Goal: Task Accomplishment & Management: Manage account settings

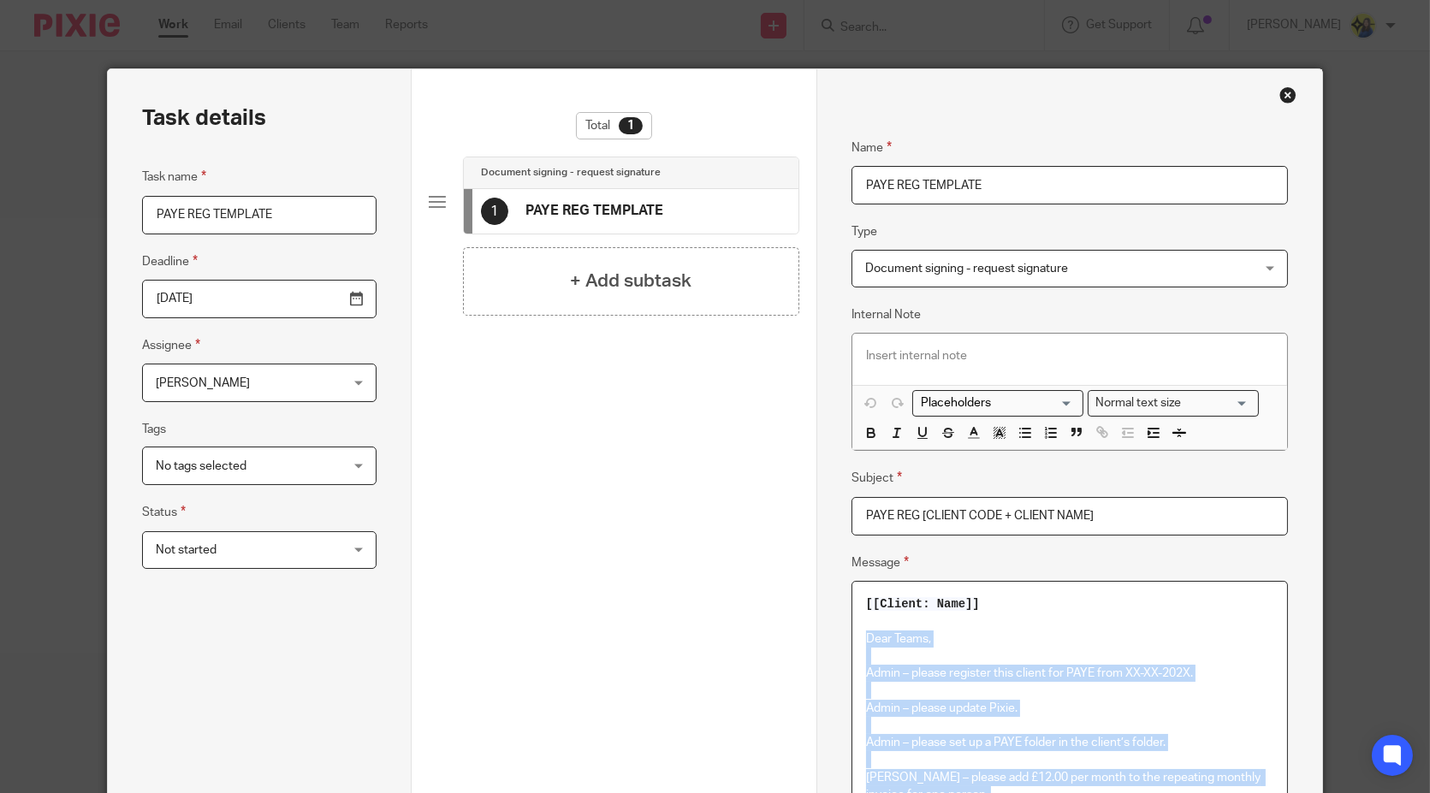
click at [1279, 93] on div "Close this dialog window" at bounding box center [1287, 94] width 17 height 17
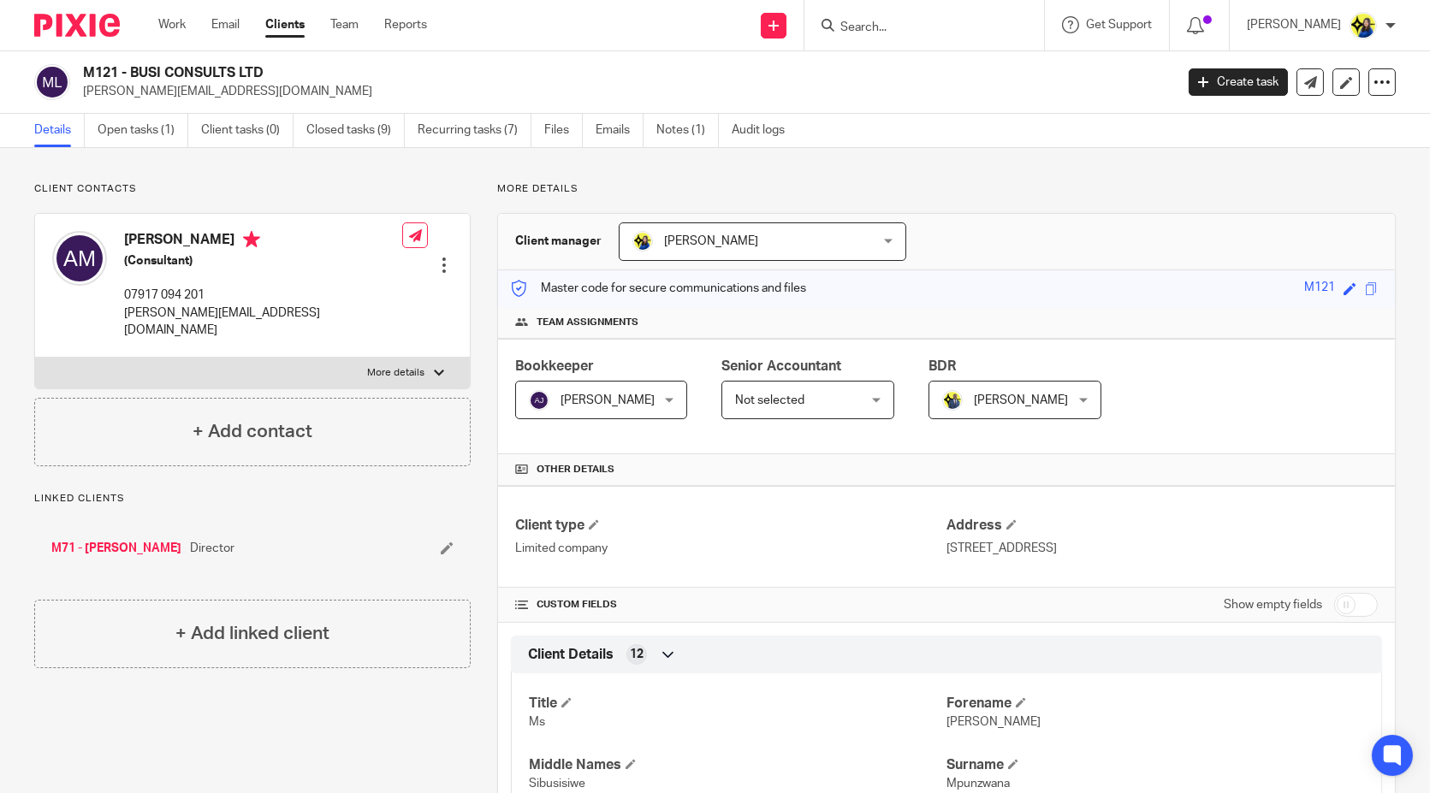
scroll to position [1141, 0]
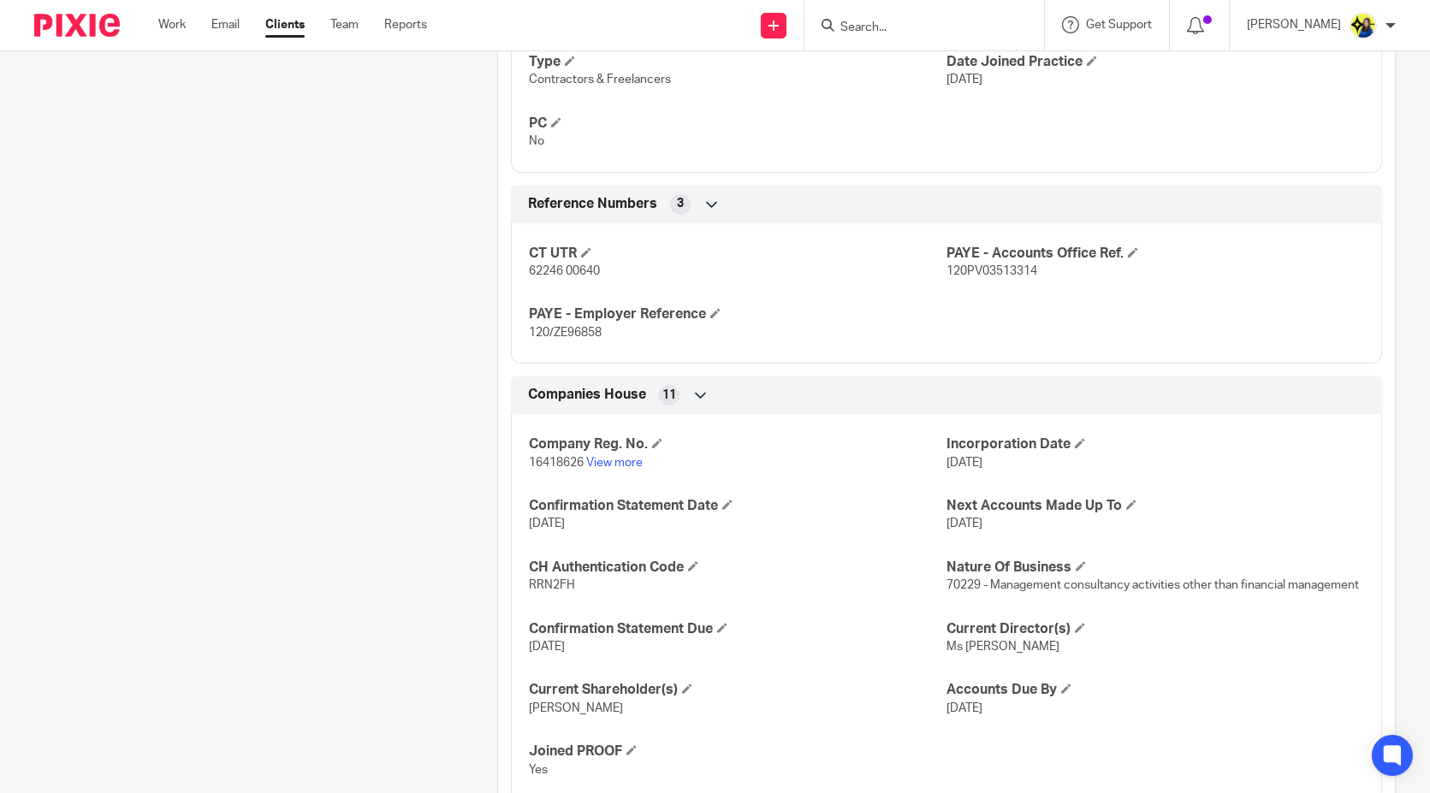
click at [949, 24] on input "Search" at bounding box center [916, 28] width 154 height 15
type input "bmg"
click at [971, 72] on link at bounding box center [979, 73] width 289 height 39
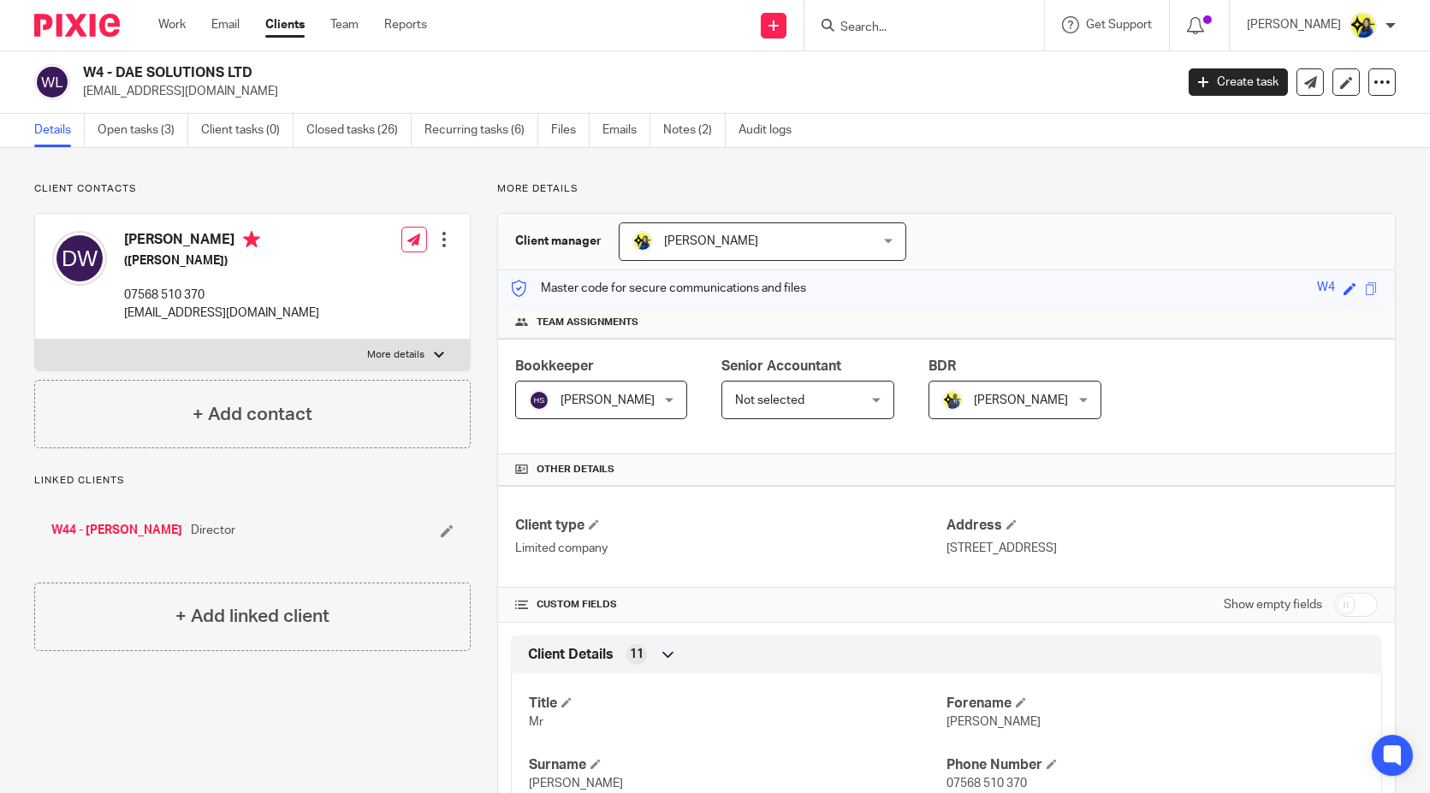
click at [943, 25] on input "Search" at bounding box center [916, 28] width 154 height 15
type input "ms renewa"
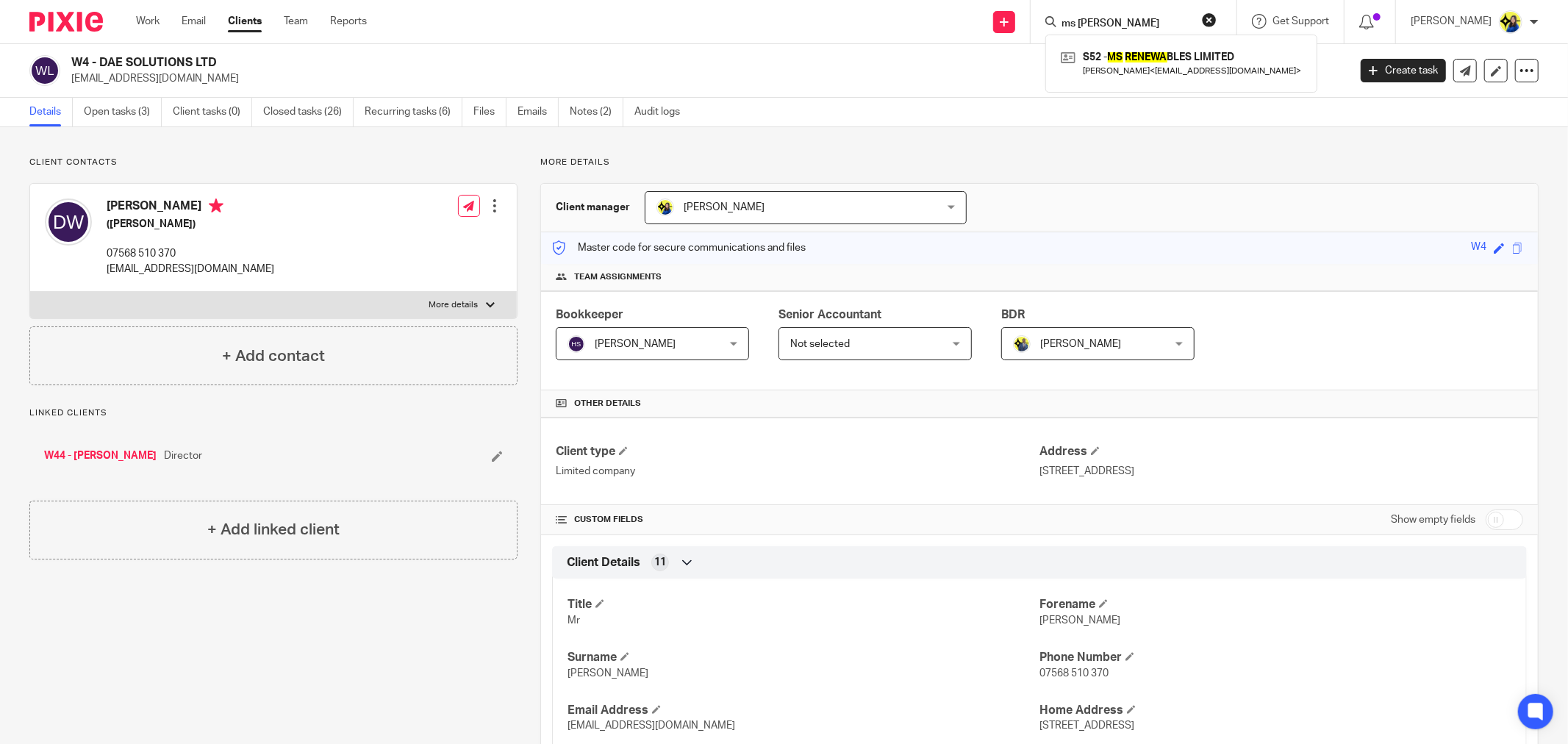
click at [184, 162] on p "Client contacts" at bounding box center [273, 162] width 488 height 12
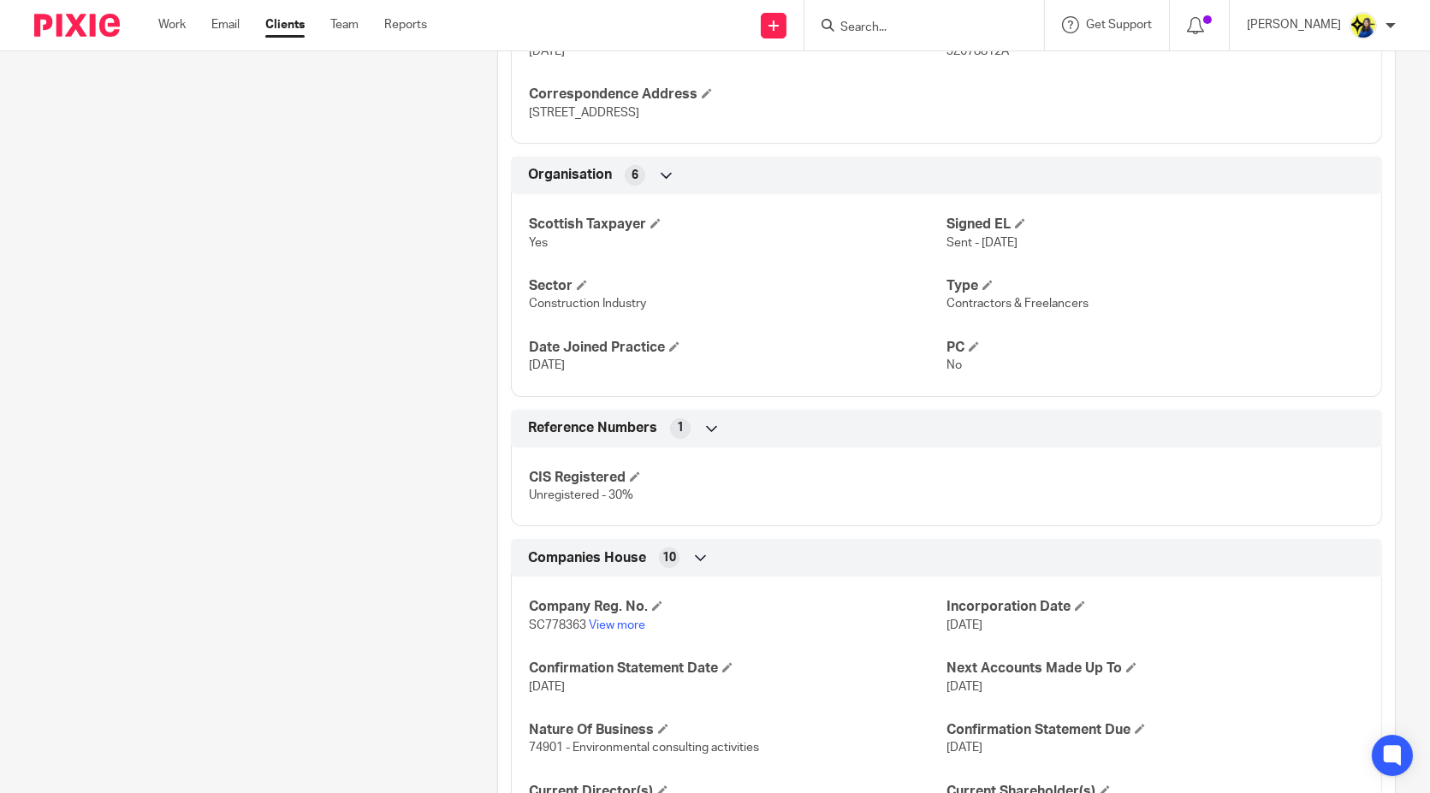
scroll to position [1046, 0]
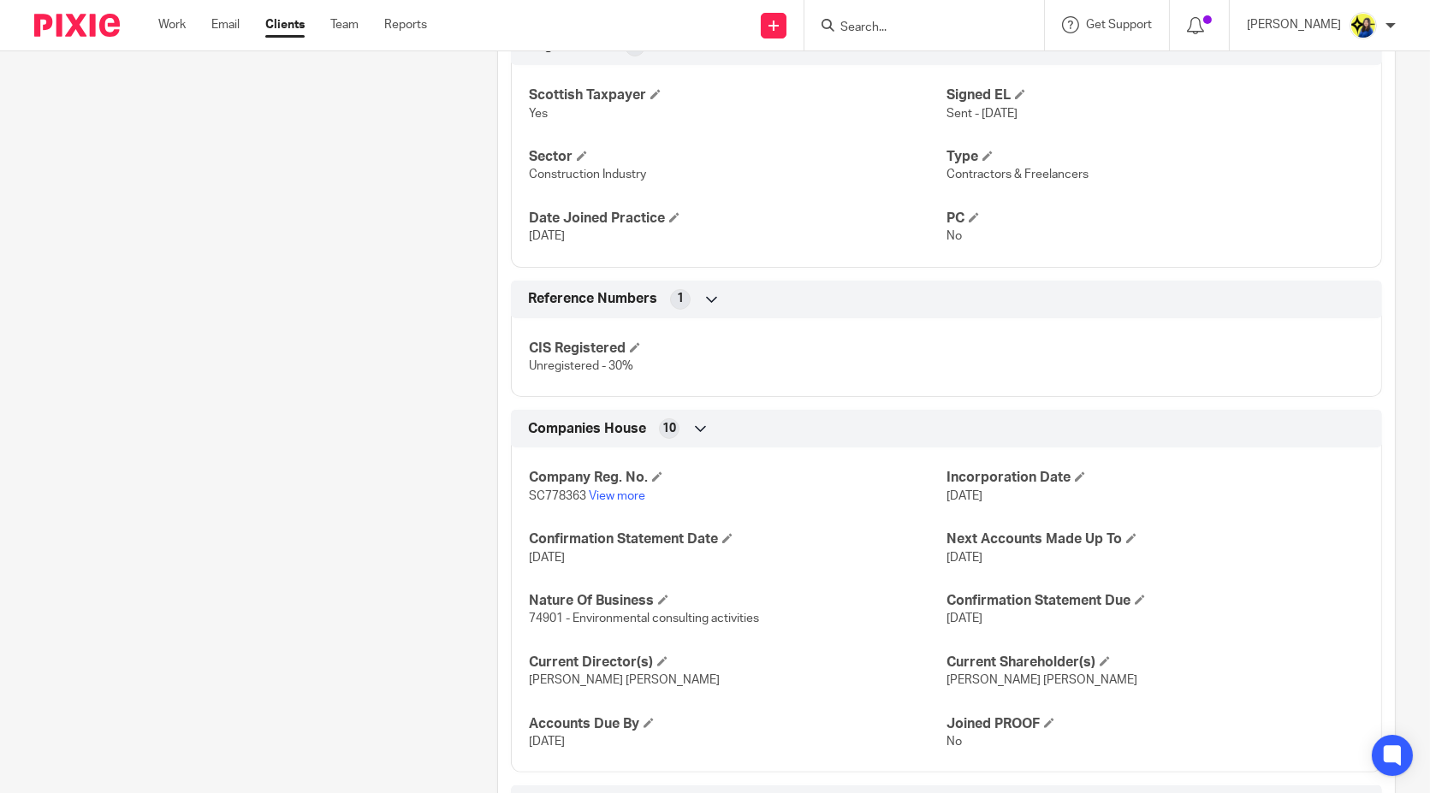
drag, startPoint x: 239, startPoint y: 553, endPoint x: 252, endPoint y: 541, distance: 17.6
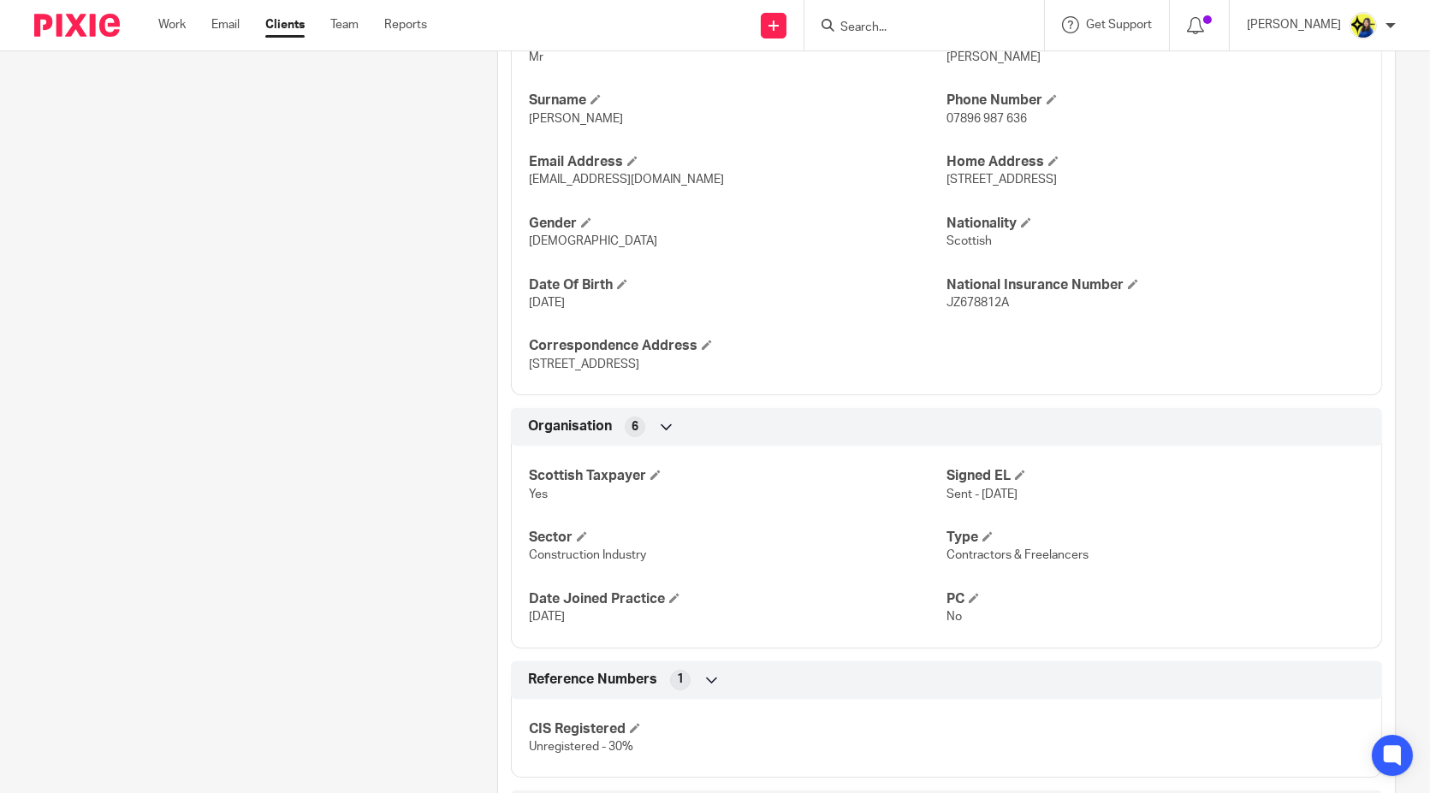
scroll to position [1119, 0]
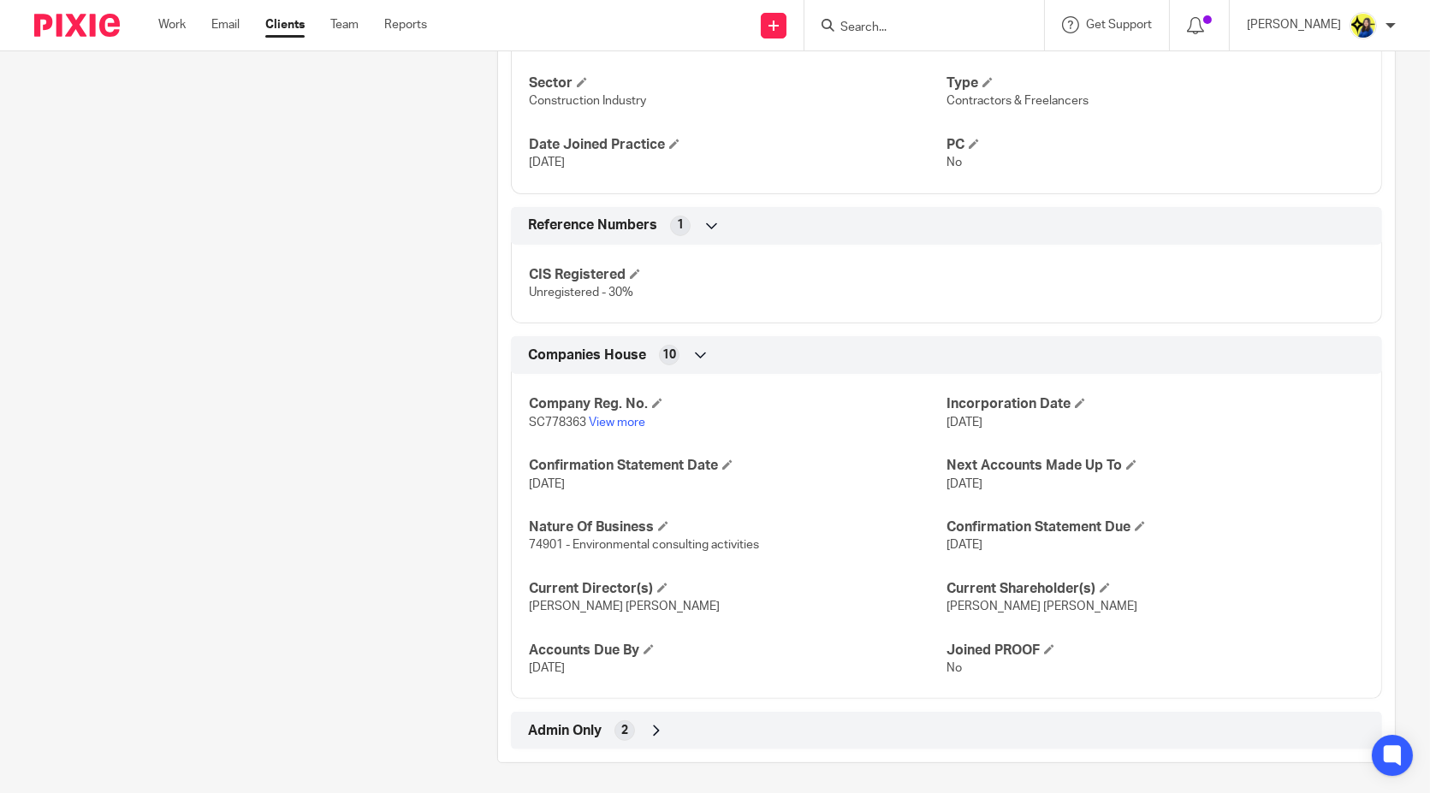
click at [593, 722] on span "Admin Only" at bounding box center [565, 731] width 74 height 18
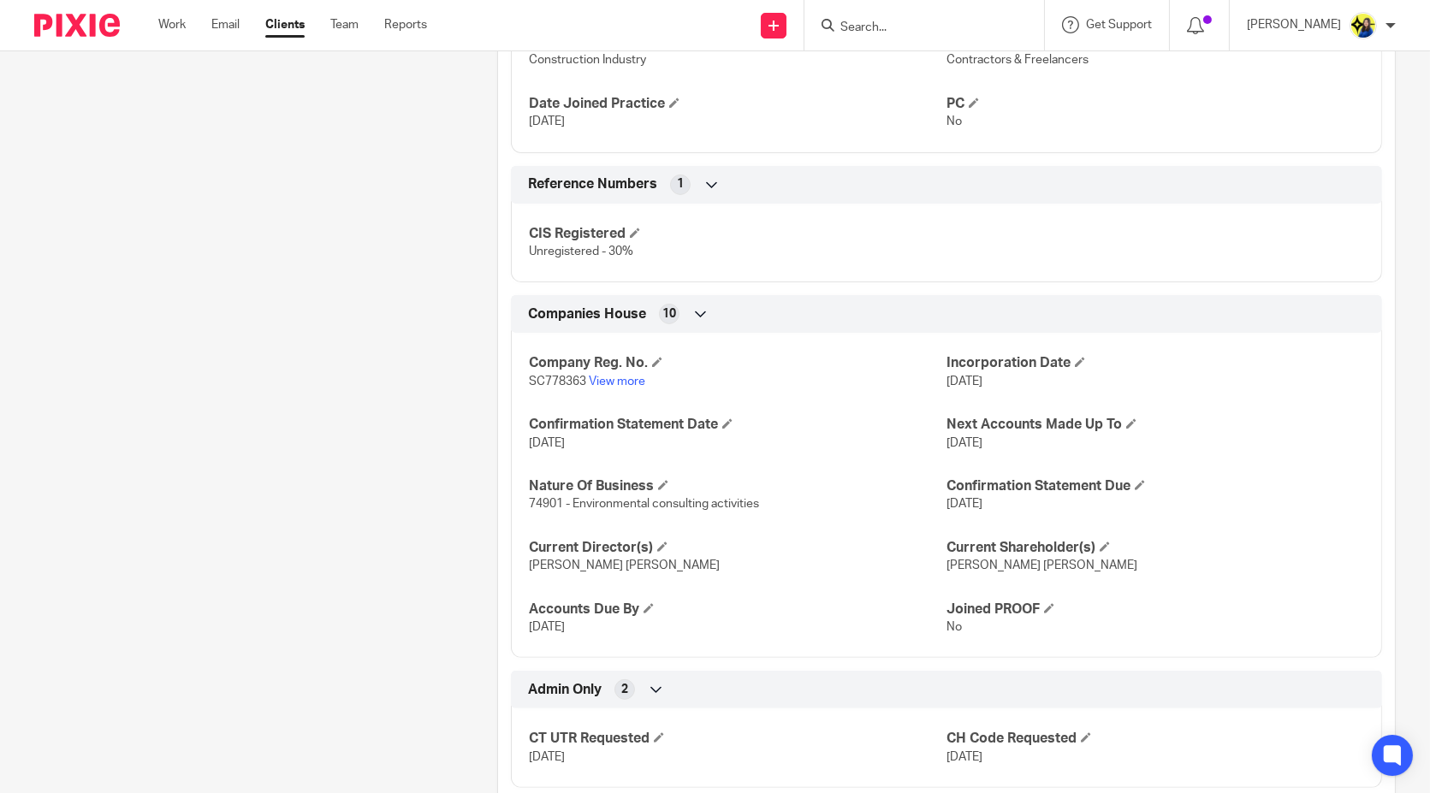
scroll to position [1199, 0]
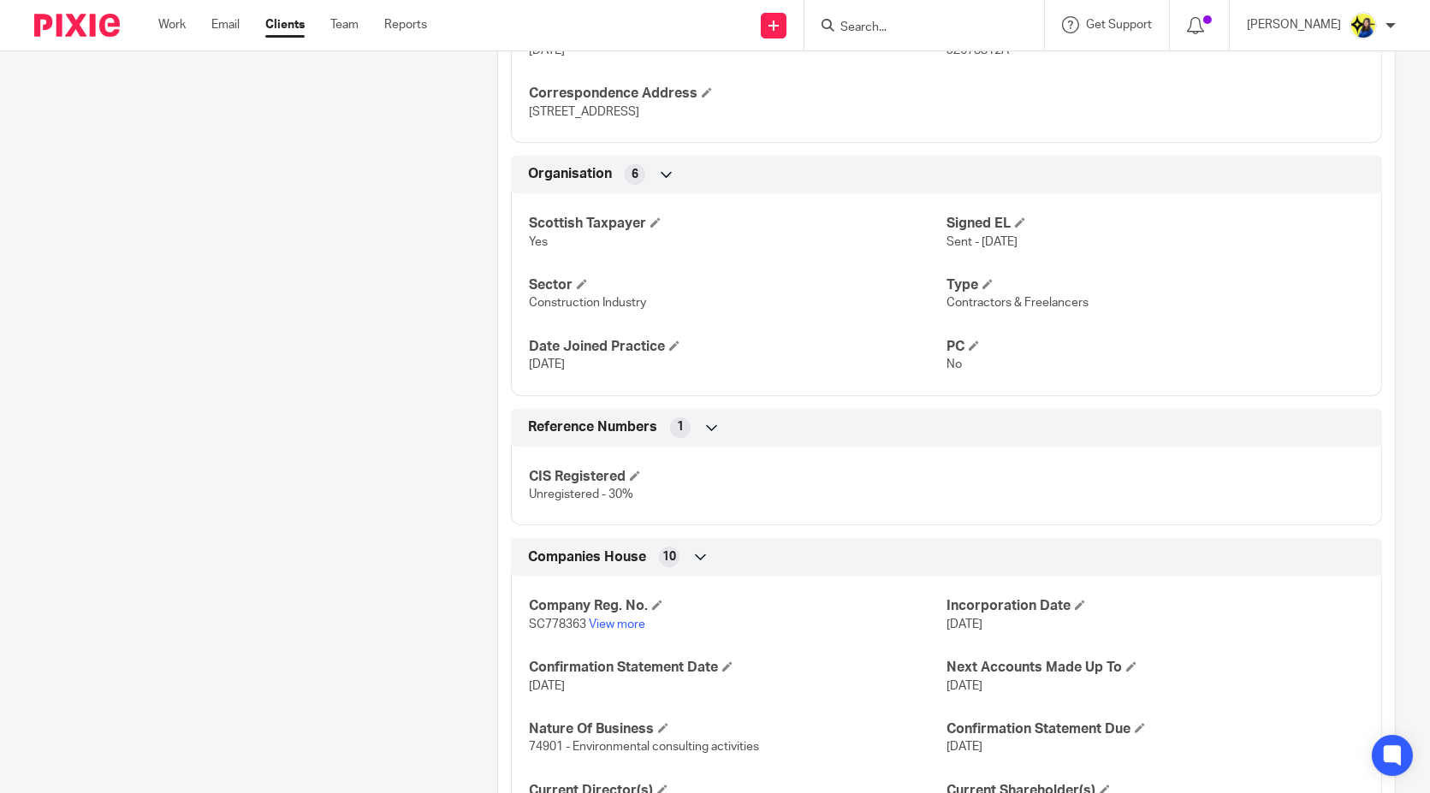
scroll to position [914, 0]
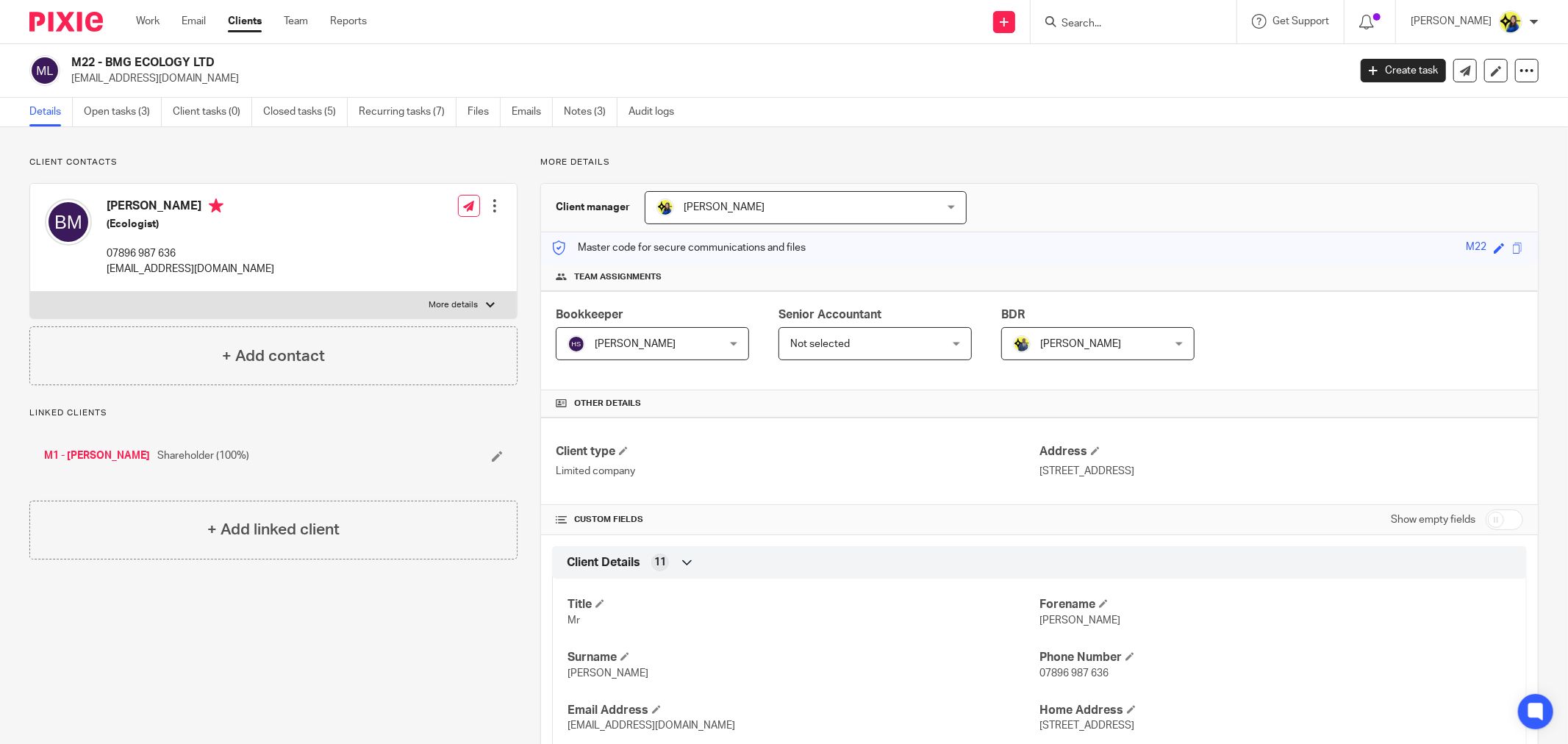
scroll to position [784, 0]
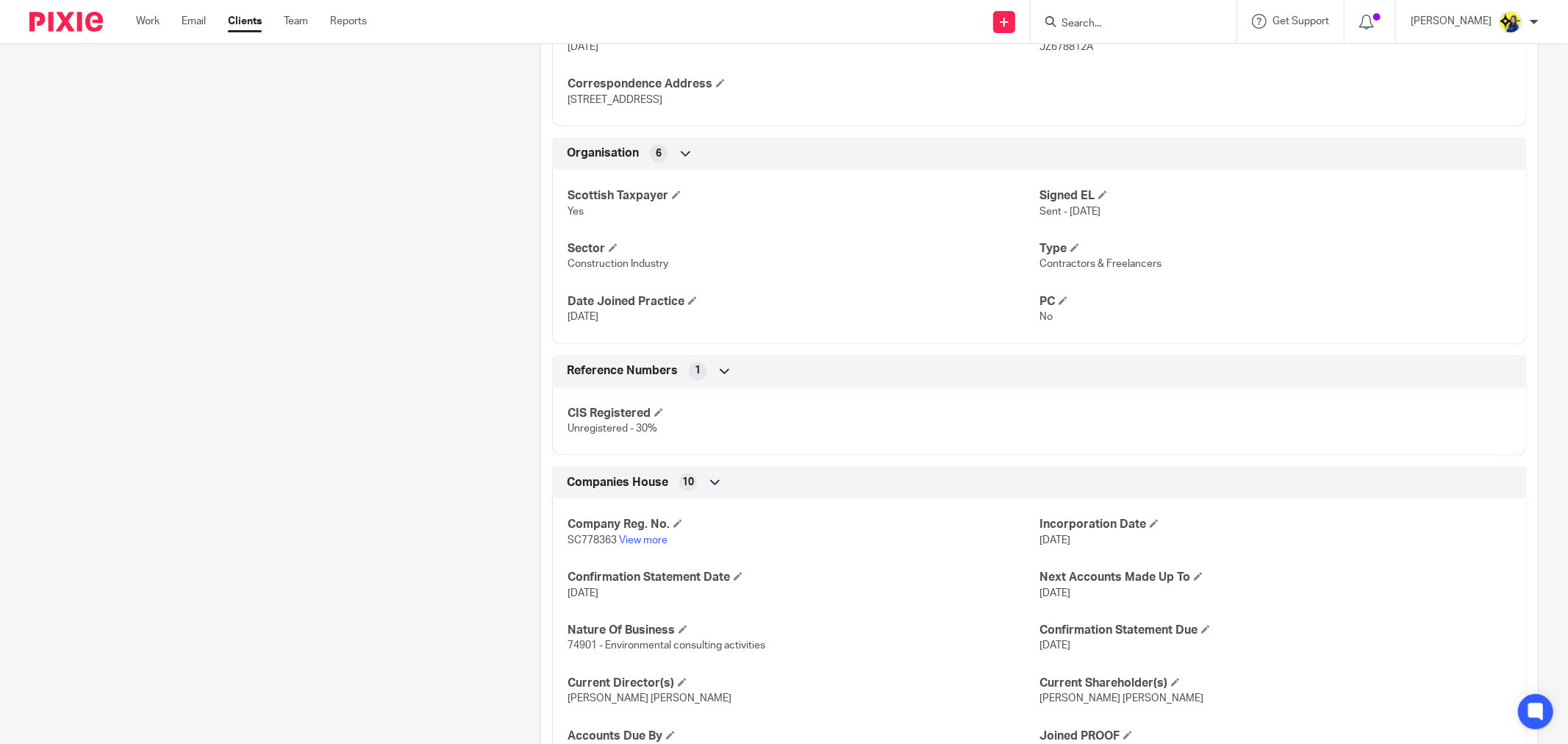
click at [326, 224] on div "Client contacts [PERSON_NAME] (Ecologist) 07896 987 636 [EMAIL_ADDRESS][DOMAIN_…" at bounding box center [262, 137] width 511 height 1529
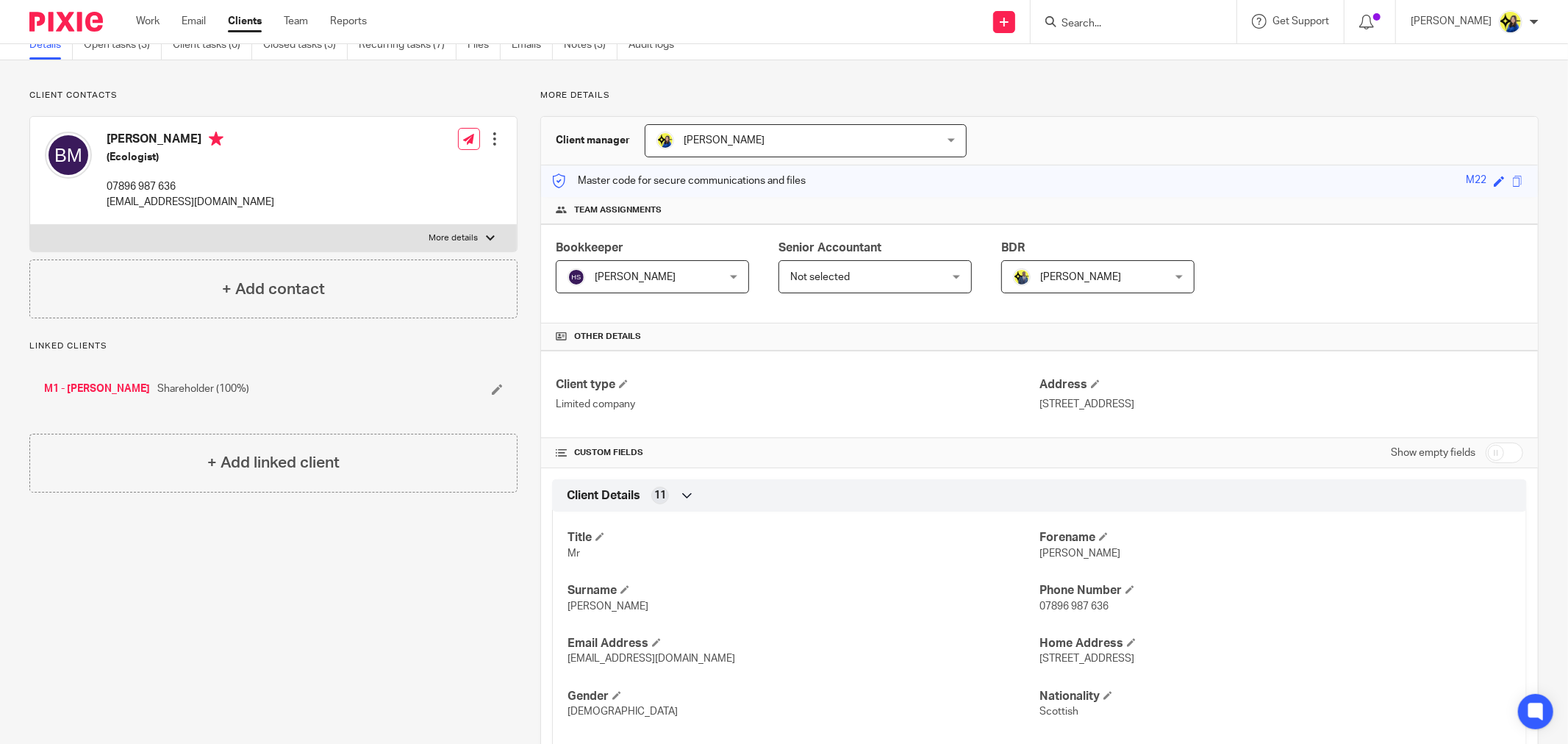
scroll to position [0, 0]
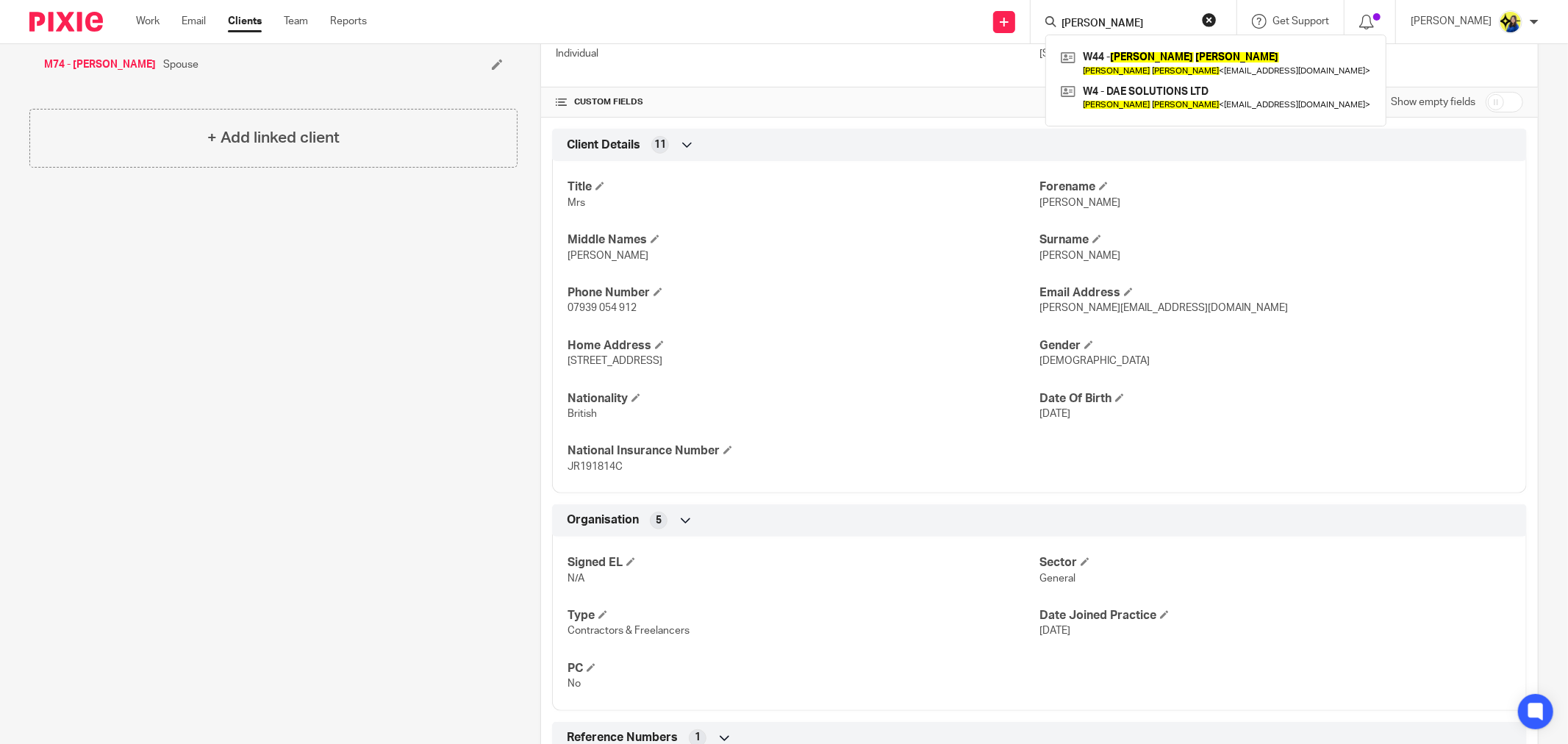
click at [243, 420] on div "Client contacts Sarah Maher (Senior Product Designer) 07939 054 912 sarah@sarah…" at bounding box center [262, 308] width 511 height 1138
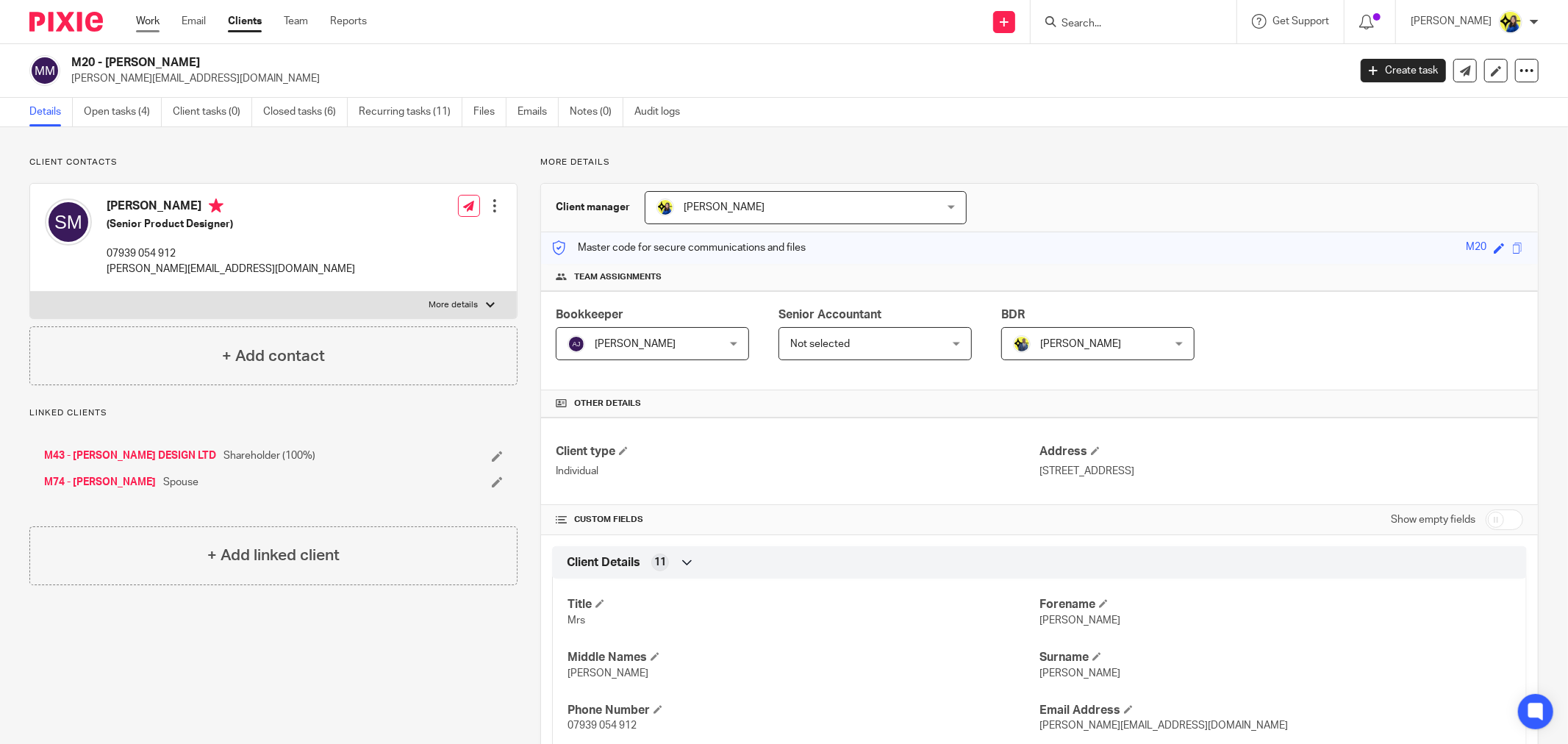
click at [149, 21] on link "Work" at bounding box center [147, 21] width 23 height 15
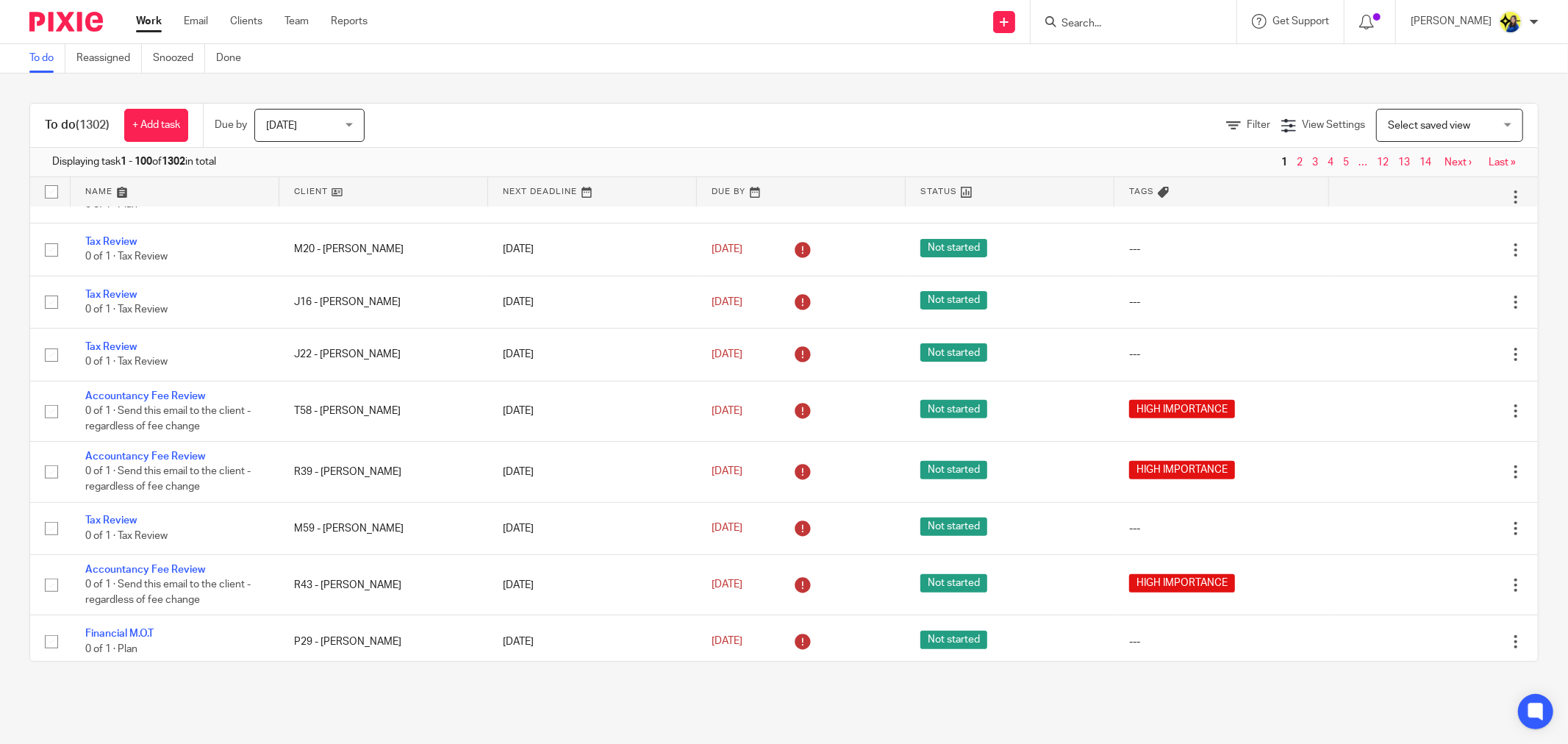
scroll to position [408, 0]
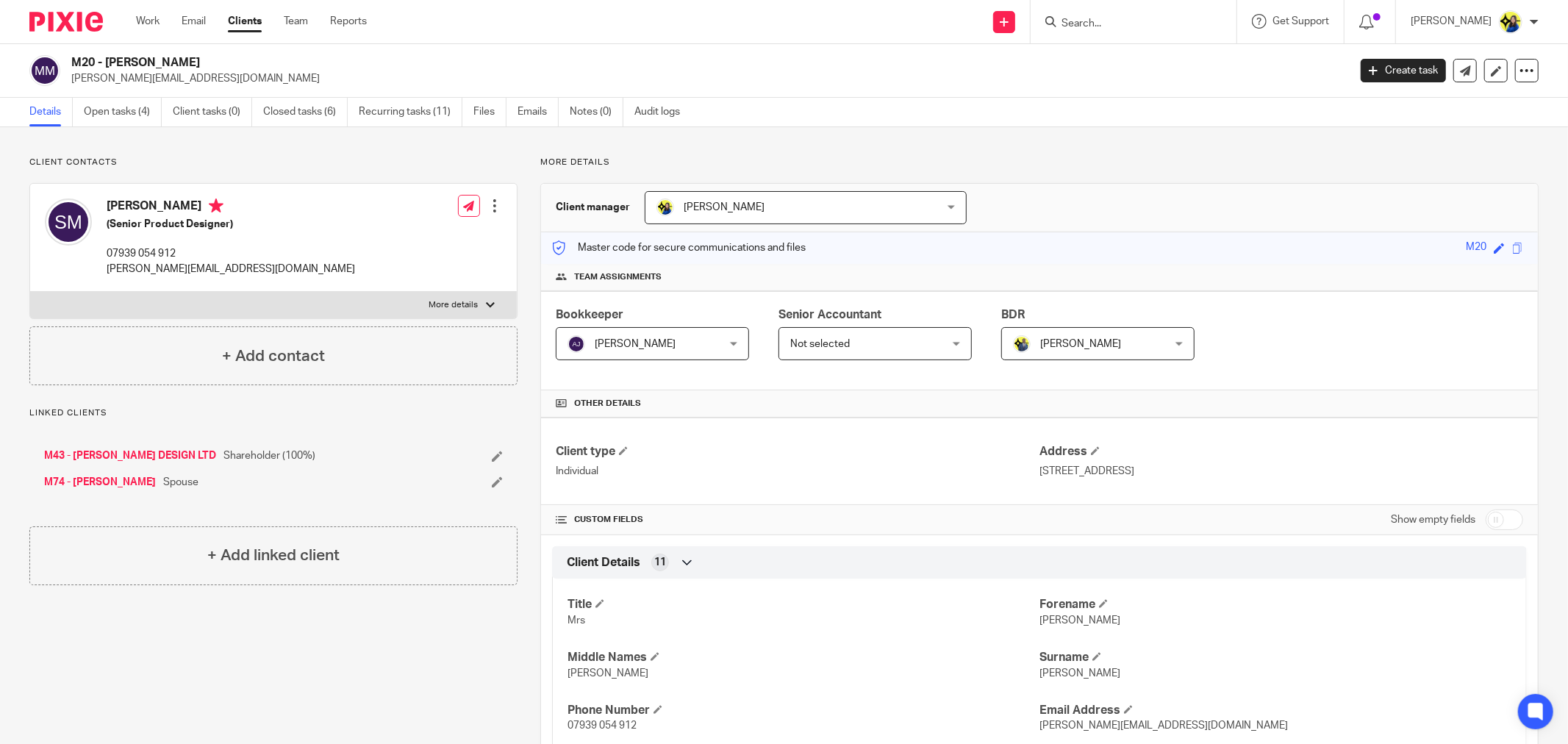
click at [284, 160] on p "Client contacts" at bounding box center [273, 162] width 488 height 12
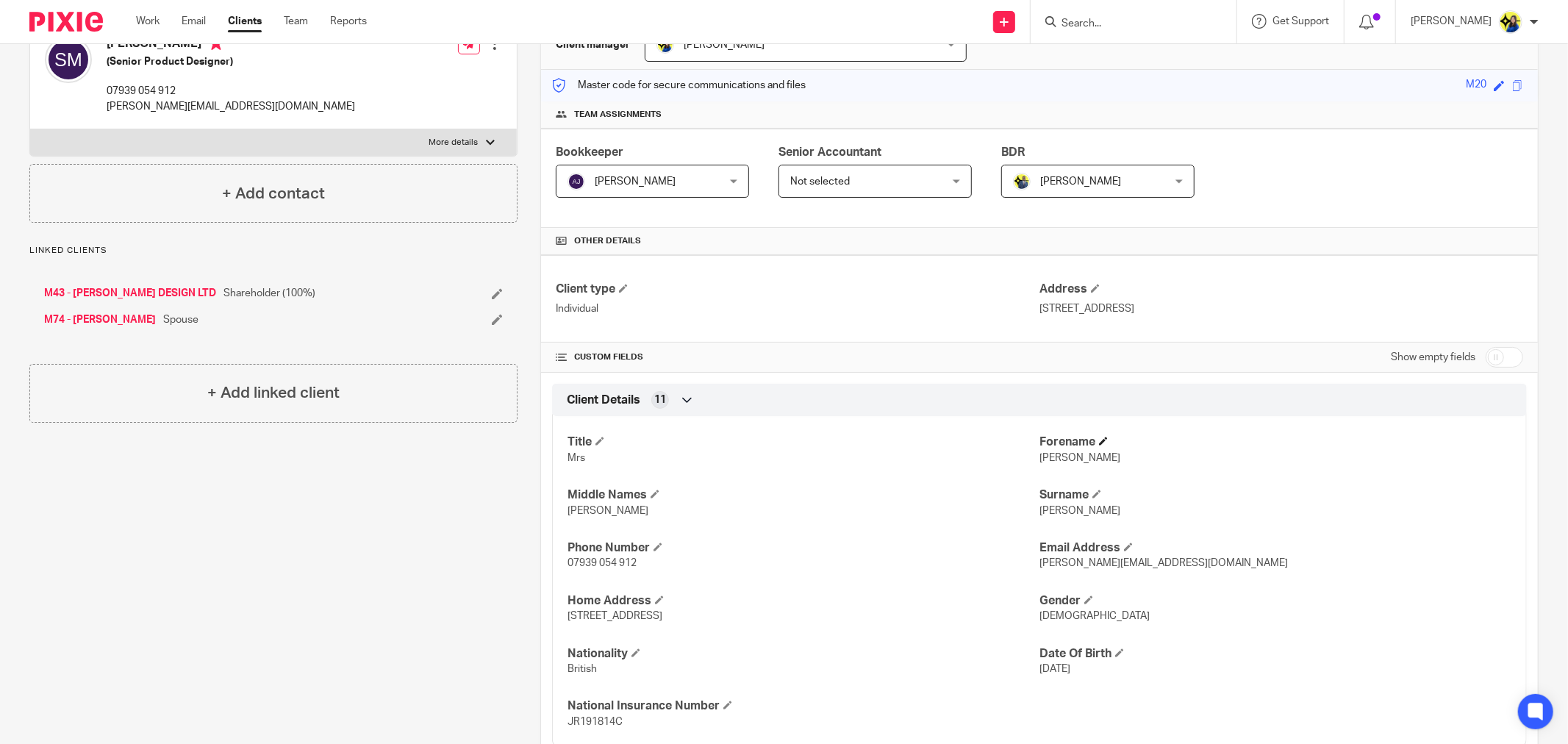
scroll to position [163, 0]
click at [1494, 354] on input "checkbox" at bounding box center [1504, 357] width 38 height 21
checkbox input "true"
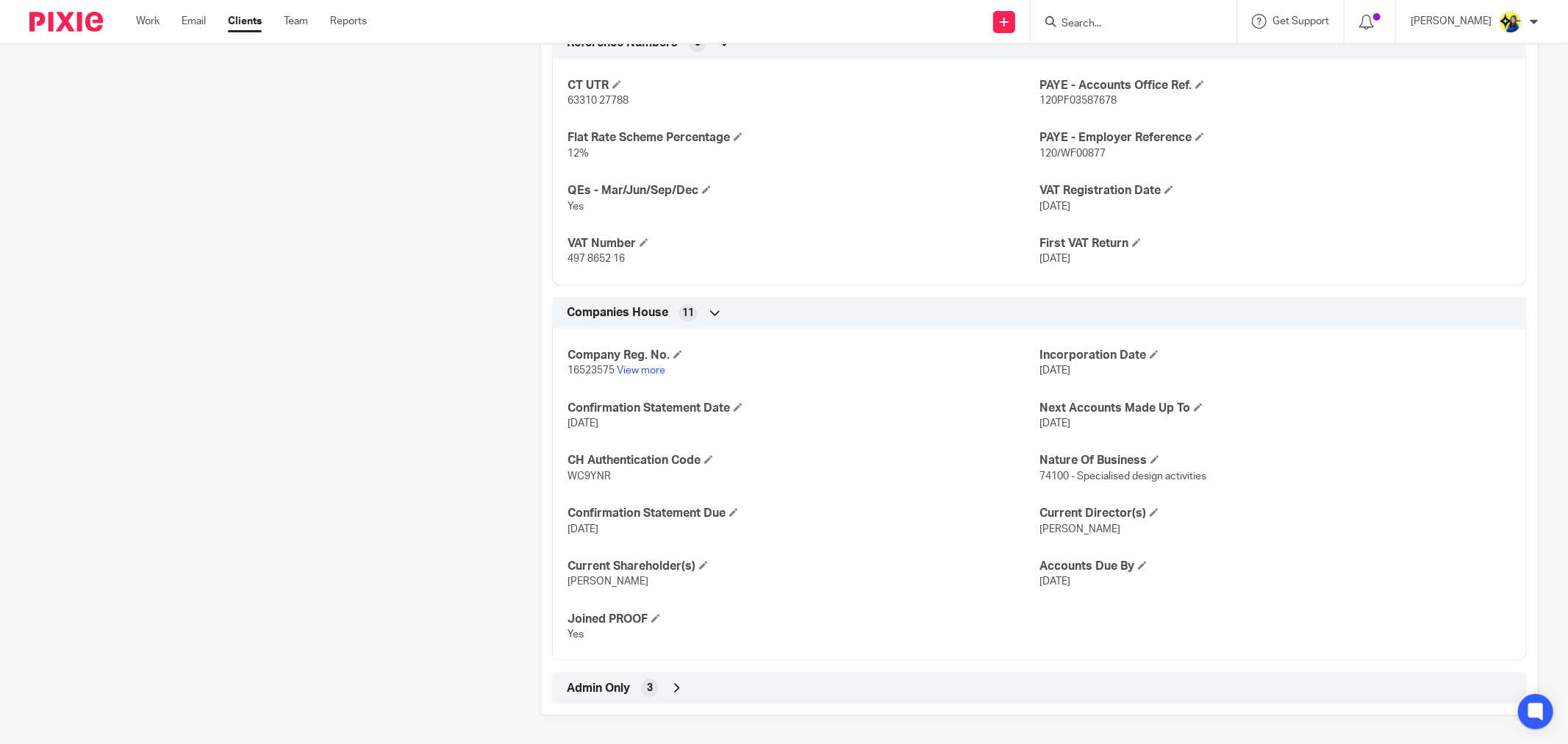
scroll to position [1115, 0]
drag, startPoint x: 363, startPoint y: 494, endPoint x: 436, endPoint y: 572, distance: 106.8
